Goal: Task Accomplishment & Management: Complete application form

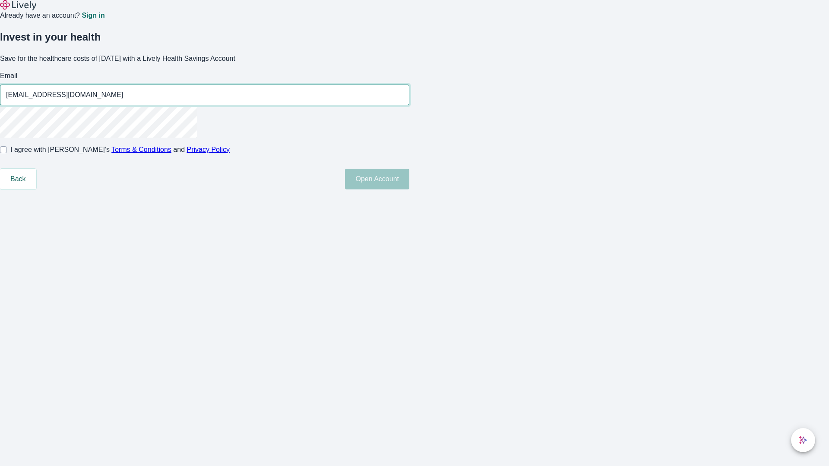
type input "[EMAIL_ADDRESS][DOMAIN_NAME]"
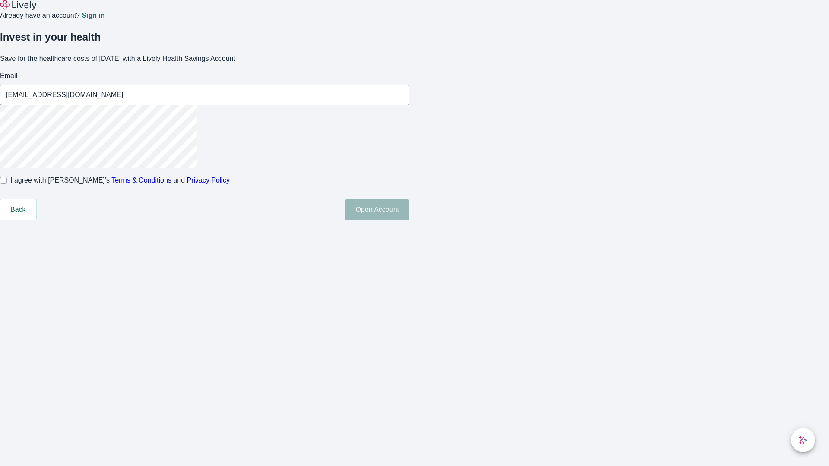
click at [7, 184] on input "I agree with Lively’s Terms & Conditions and Privacy Policy" at bounding box center [3, 180] width 7 height 7
checkbox input "true"
click at [409, 220] on button "Open Account" at bounding box center [377, 209] width 64 height 21
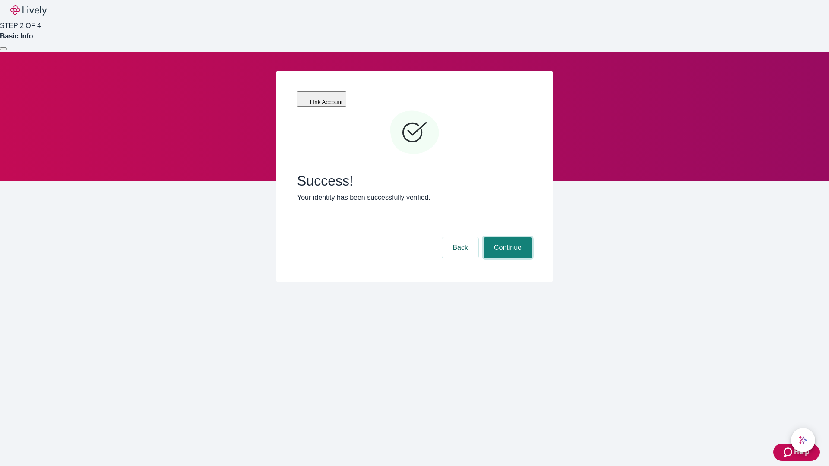
click at [506, 237] on button "Continue" at bounding box center [507, 247] width 48 height 21
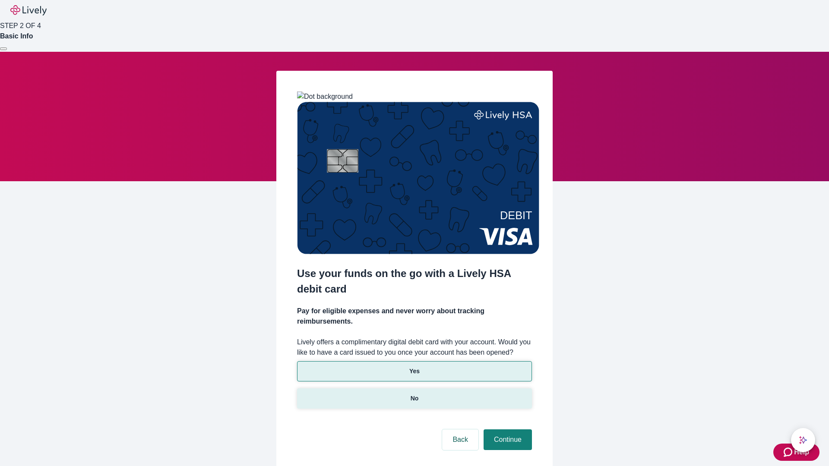
click at [414, 394] on p "No" at bounding box center [414, 398] width 8 height 9
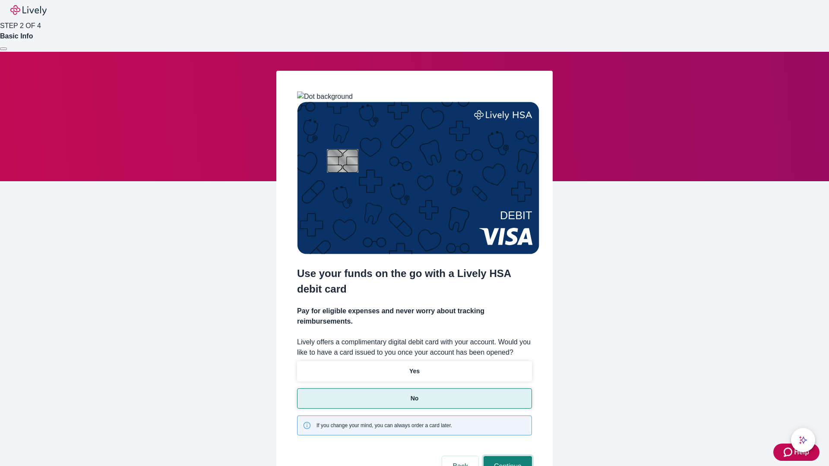
click at [506, 456] on button "Continue" at bounding box center [507, 466] width 48 height 21
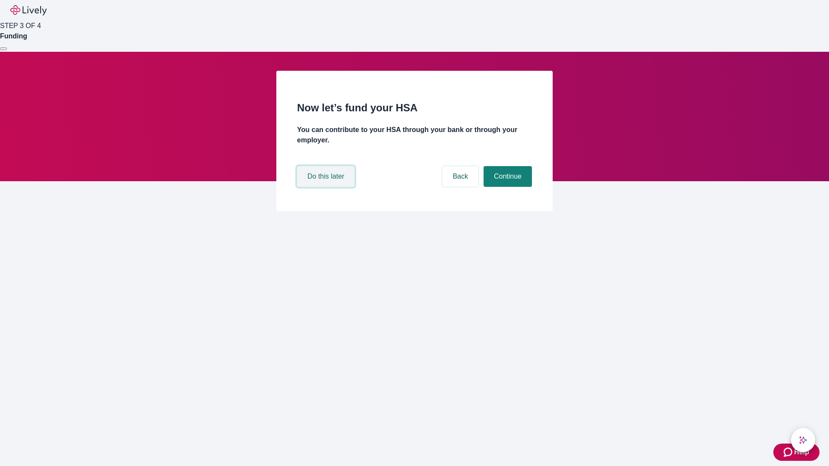
click at [327, 187] on button "Do this later" at bounding box center [325, 176] width 57 height 21
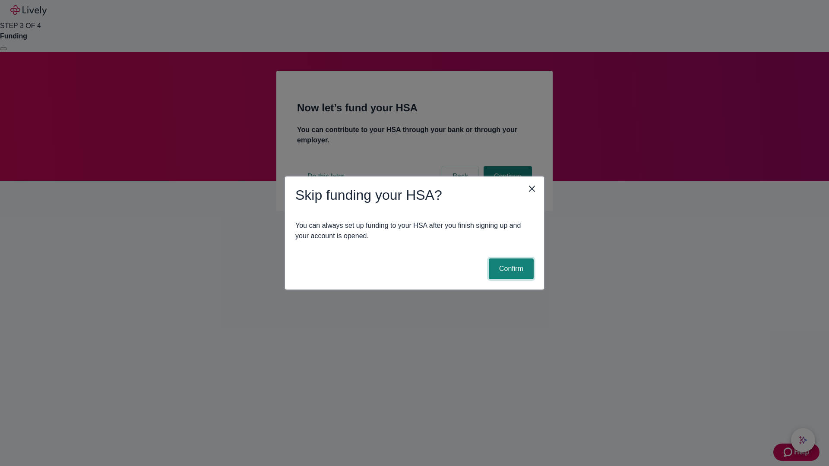
click at [510, 269] on button "Confirm" at bounding box center [510, 268] width 45 height 21
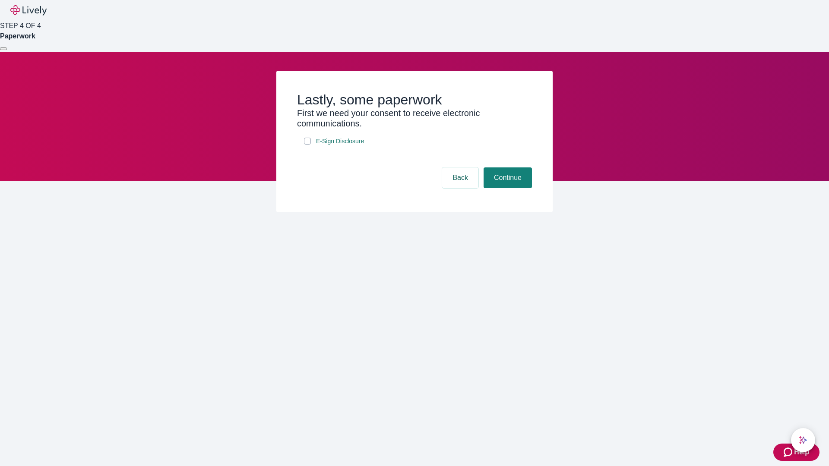
click at [307, 145] on input "E-Sign Disclosure" at bounding box center [307, 141] width 7 height 7
checkbox input "true"
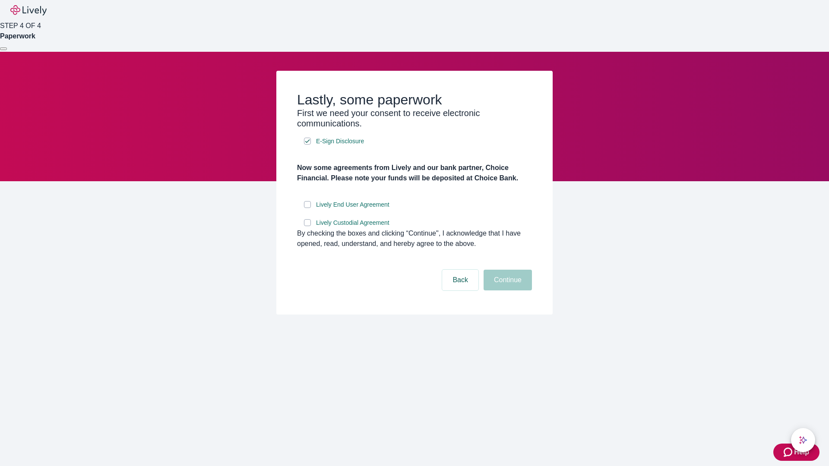
click at [307, 208] on input "Lively End User Agreement" at bounding box center [307, 204] width 7 height 7
checkbox input "true"
click at [307, 226] on input "Lively Custodial Agreement" at bounding box center [307, 222] width 7 height 7
checkbox input "true"
click at [506, 290] on button "Continue" at bounding box center [507, 280] width 48 height 21
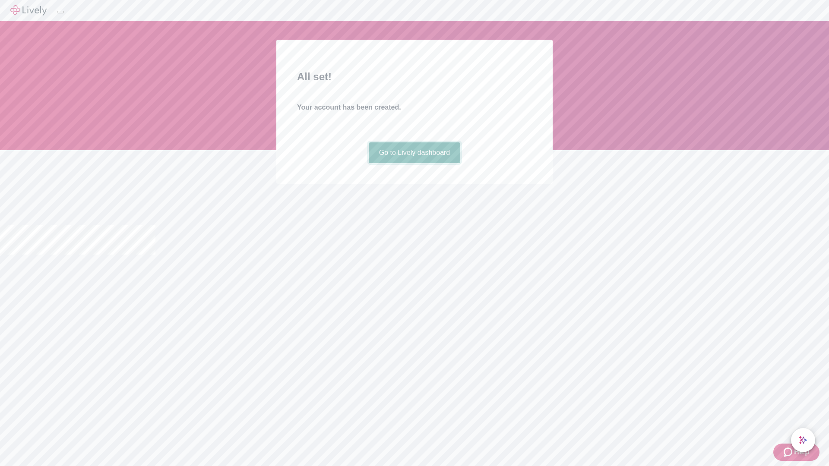
click at [414, 163] on link "Go to Lively dashboard" at bounding box center [415, 152] width 92 height 21
